Goal: Information Seeking & Learning: Learn about a topic

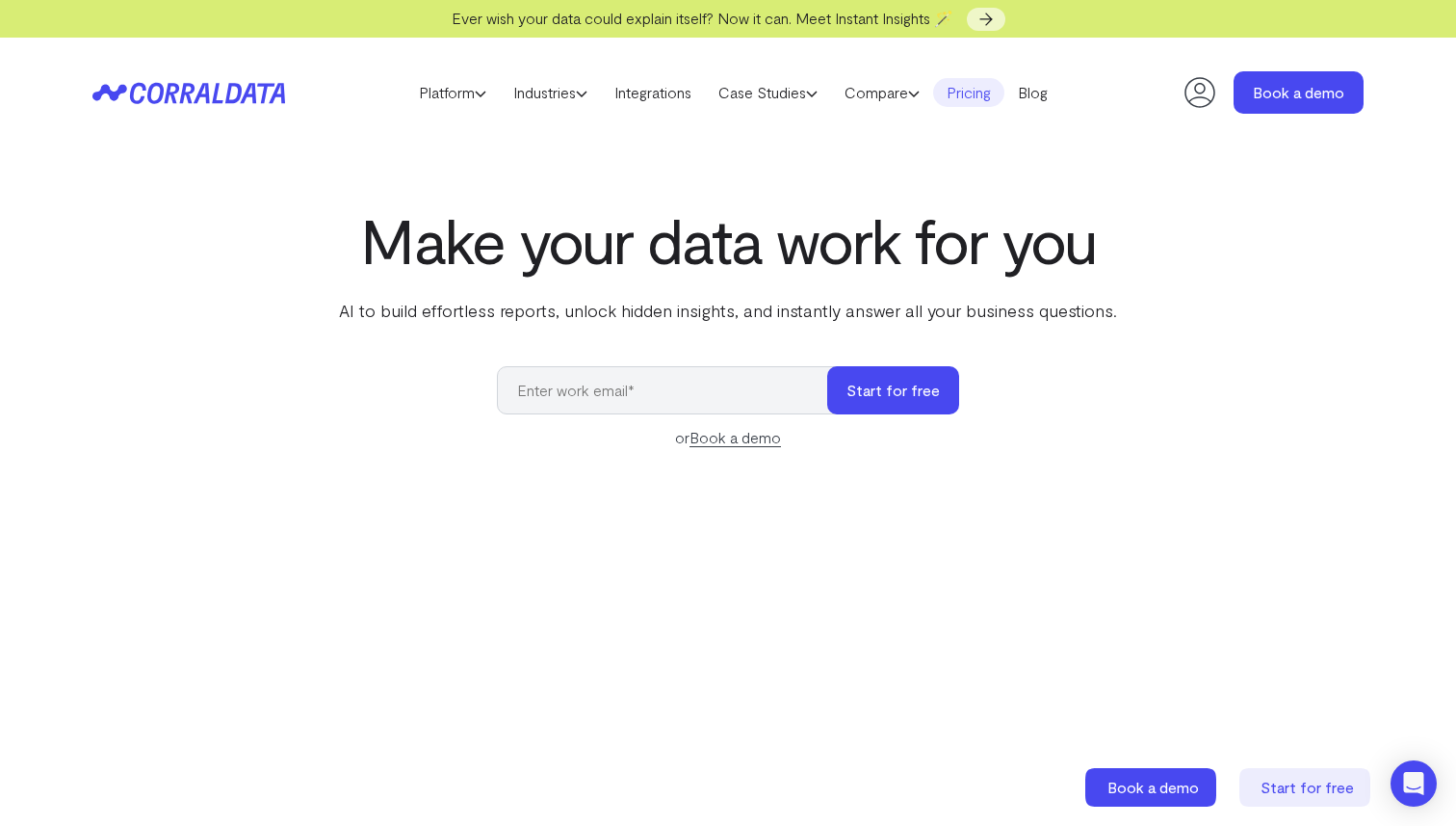
click at [987, 92] on link "Pricing" at bounding box center [968, 92] width 71 height 29
click at [1195, 100] on icon at bounding box center [1200, 92] width 38 height 38
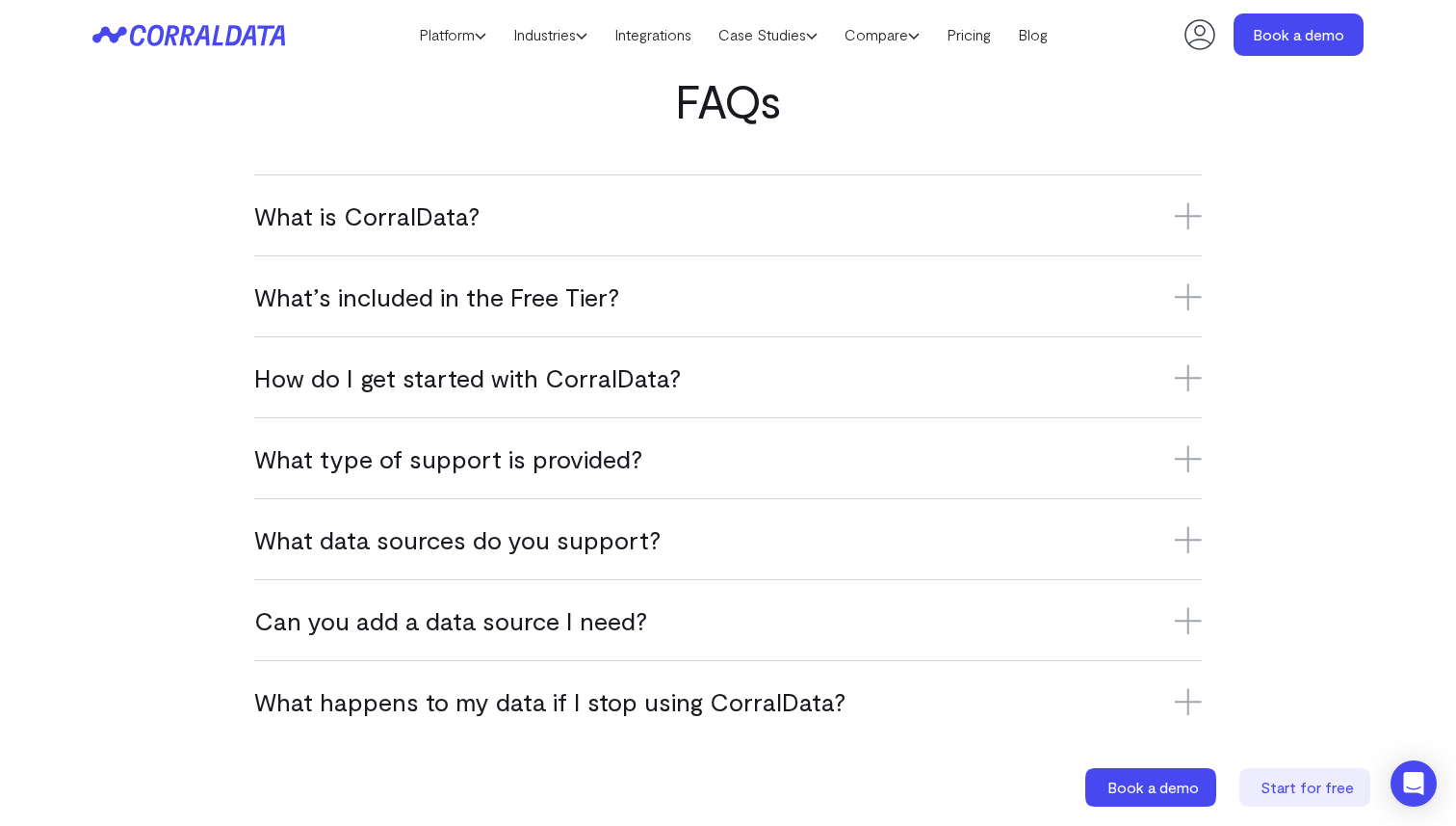
scroll to position [1146, 0]
